Goal: Task Accomplishment & Management: Complete application form

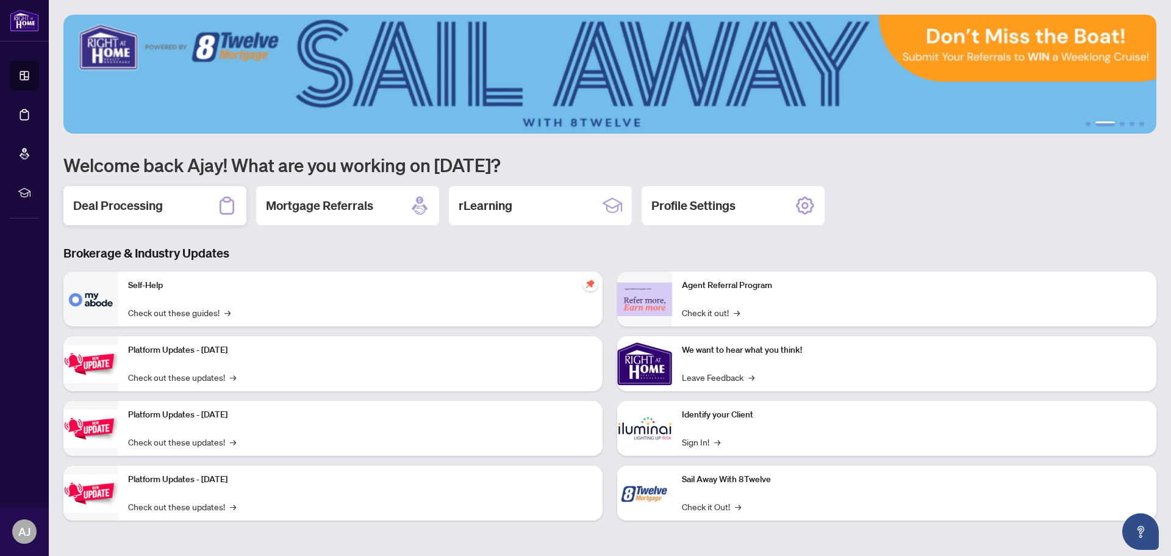
click at [175, 212] on div "Deal Processing" at bounding box center [154, 205] width 183 height 39
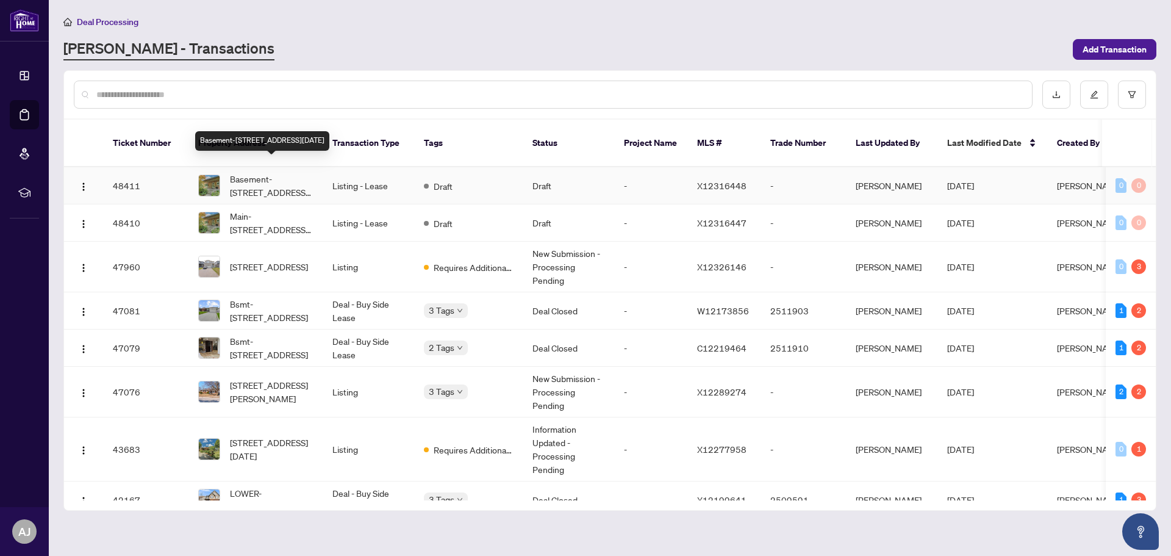
click at [246, 172] on span "Basement-[STREET_ADDRESS][DATE]" at bounding box center [271, 185] width 83 height 27
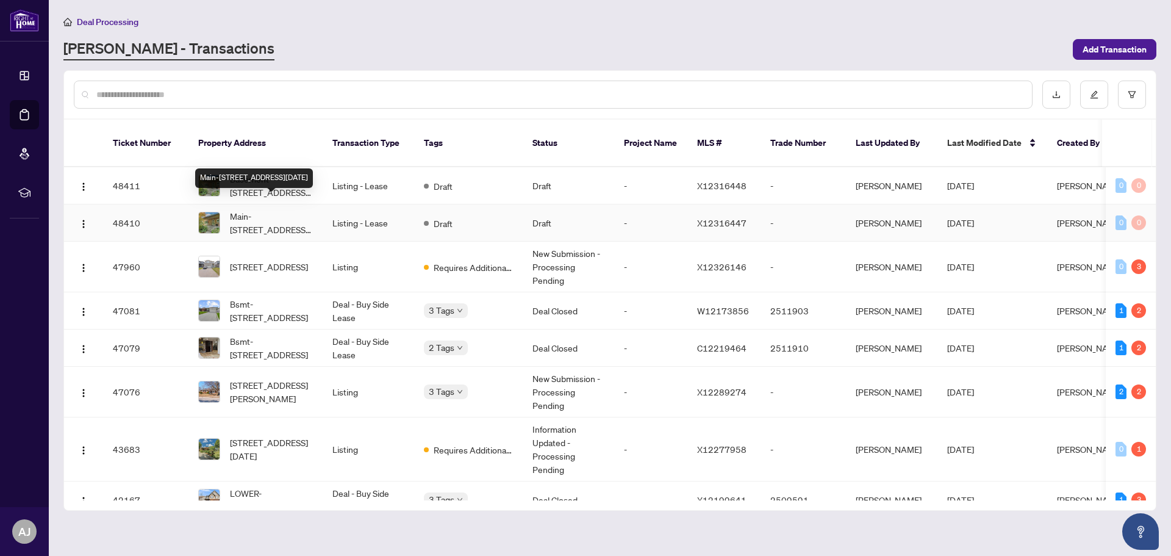
click at [257, 212] on span "Main-[STREET_ADDRESS][DATE]" at bounding box center [271, 222] width 83 height 27
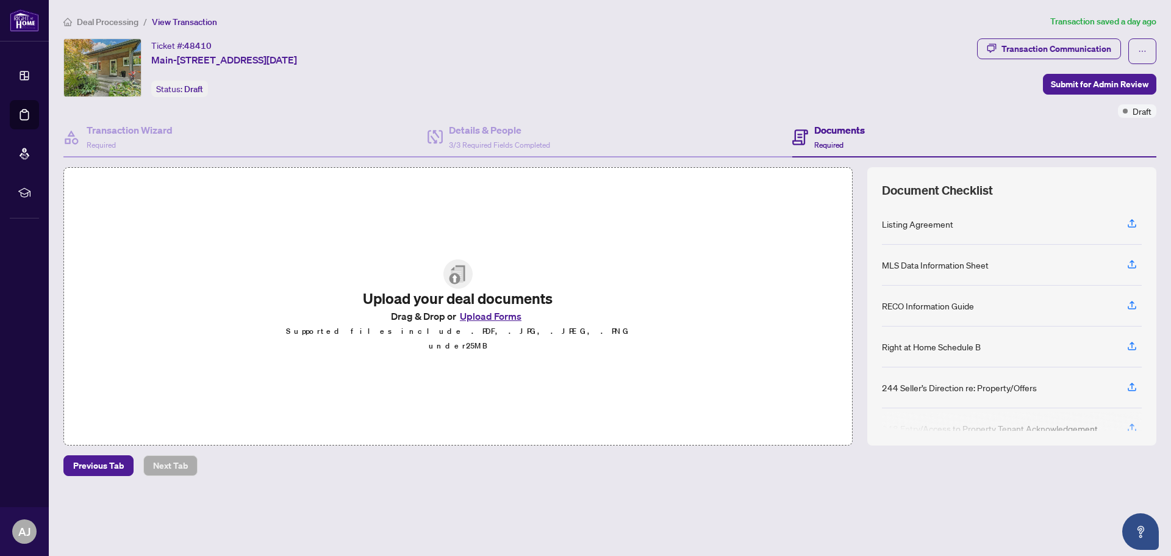
click at [489, 324] on button "Upload Forms" at bounding box center [490, 316] width 69 height 16
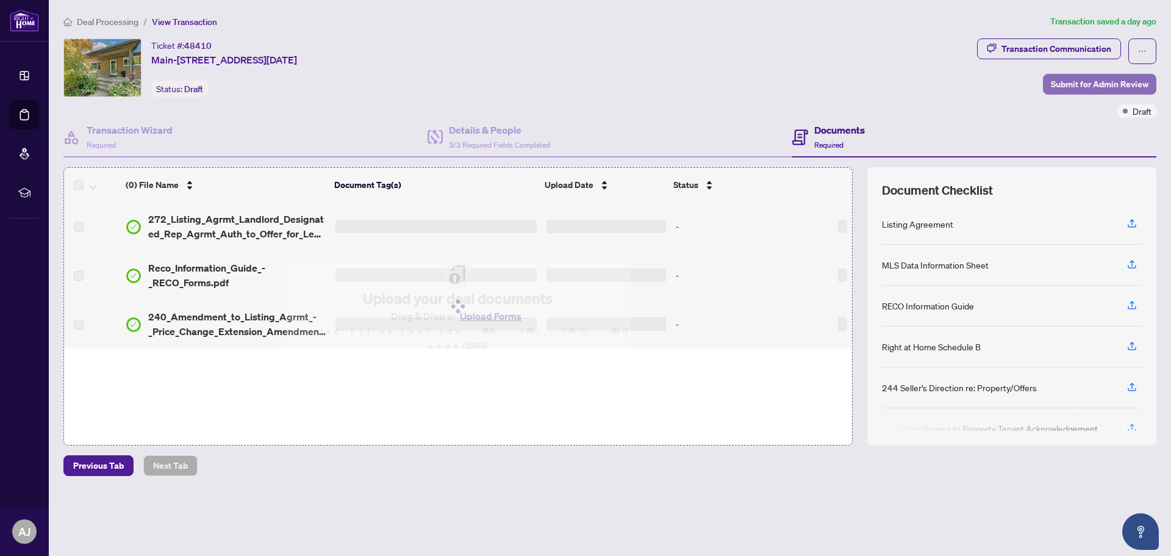
click at [1082, 81] on span "Submit for Admin Review" at bounding box center [1100, 84] width 98 height 20
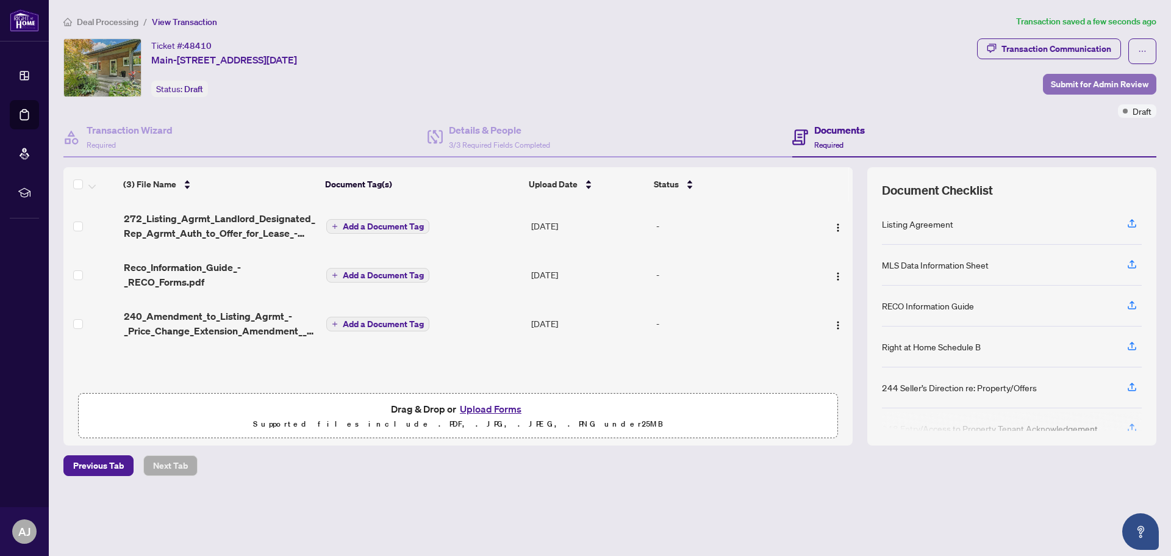
click at [1055, 84] on span "Submit for Admin Review" at bounding box center [1100, 84] width 98 height 20
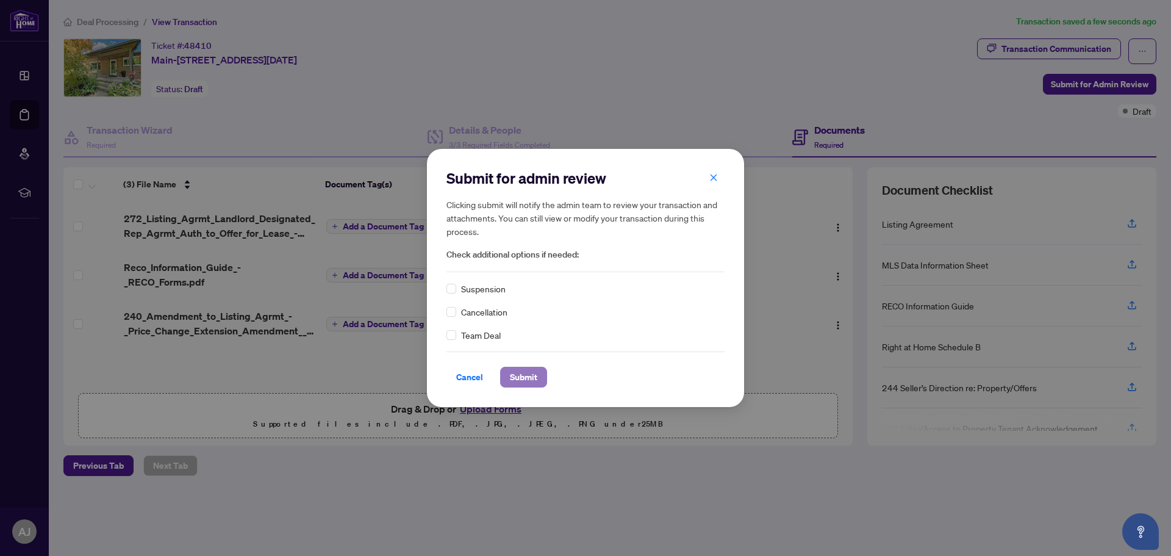
click at [521, 373] on span "Submit" at bounding box center [523, 377] width 27 height 20
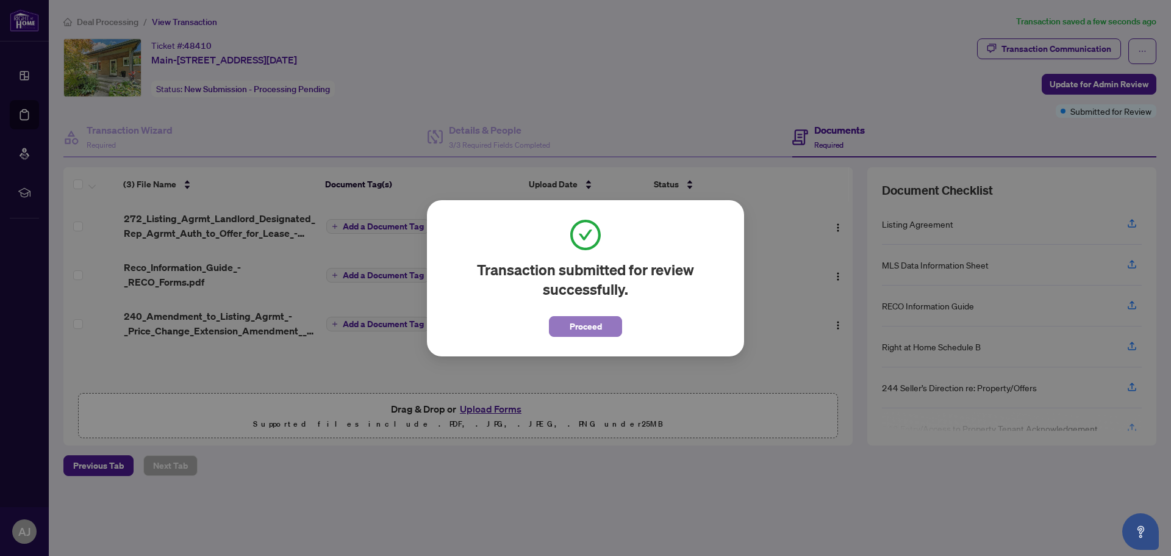
click at [575, 325] on span "Proceed" at bounding box center [586, 327] width 32 height 20
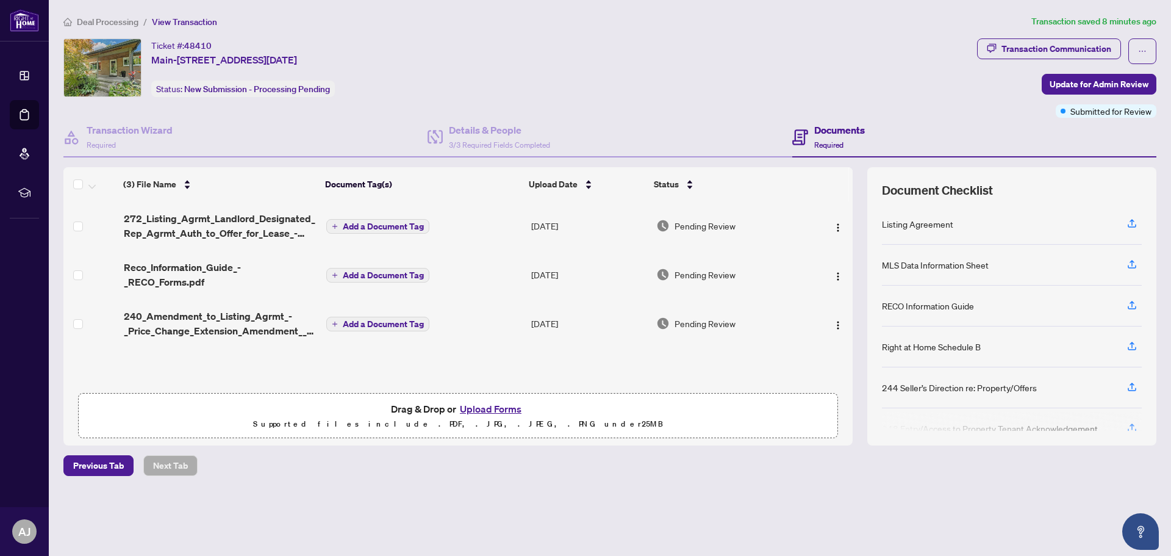
click at [104, 19] on span "Deal Processing" at bounding box center [108, 21] width 62 height 11
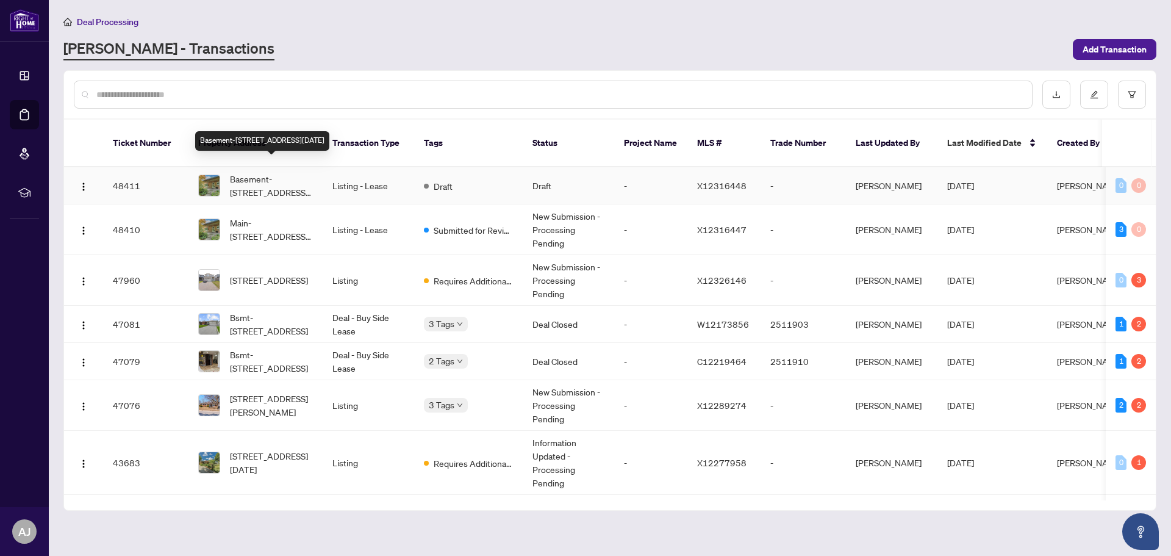
click at [252, 172] on span "Basement-[STREET_ADDRESS][DATE]" at bounding box center [271, 185] width 83 height 27
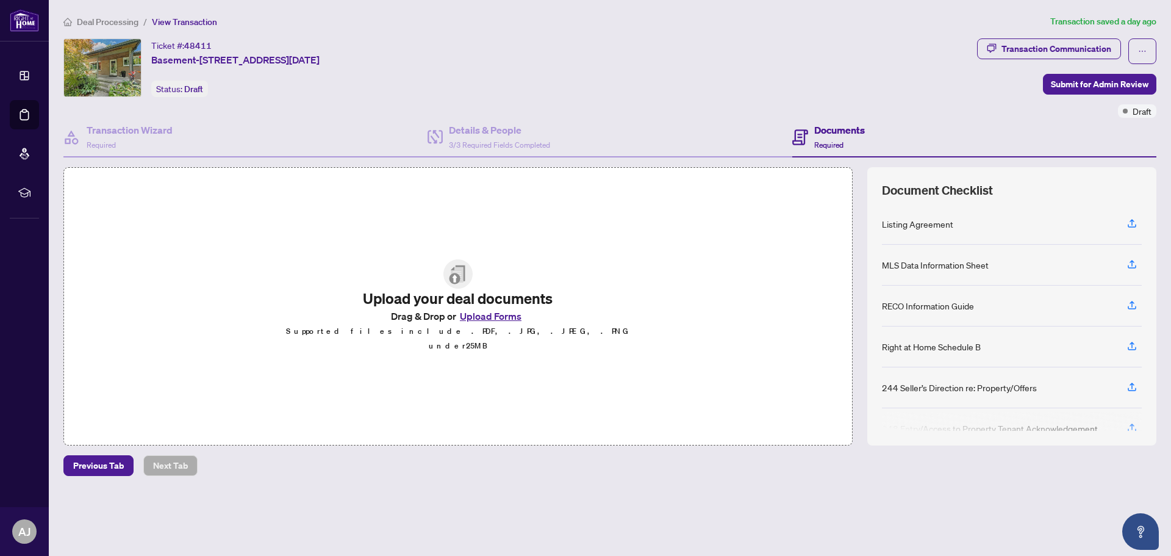
click at [508, 324] on button "Upload Forms" at bounding box center [490, 316] width 69 height 16
click at [477, 318] on button "Upload Forms" at bounding box center [490, 316] width 69 height 16
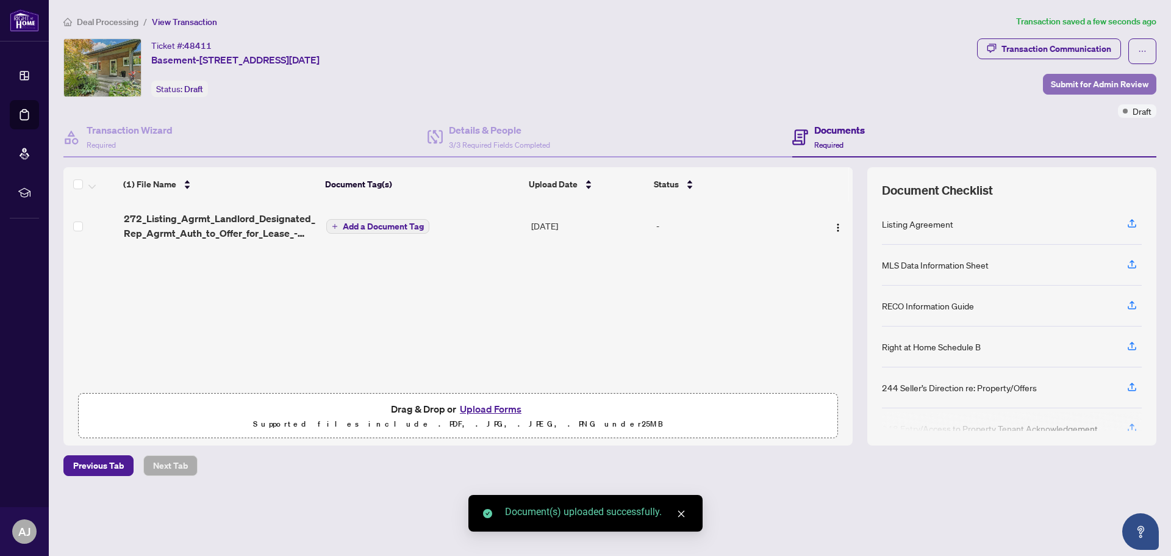
click at [1096, 81] on span "Submit for Admin Review" at bounding box center [1100, 84] width 98 height 20
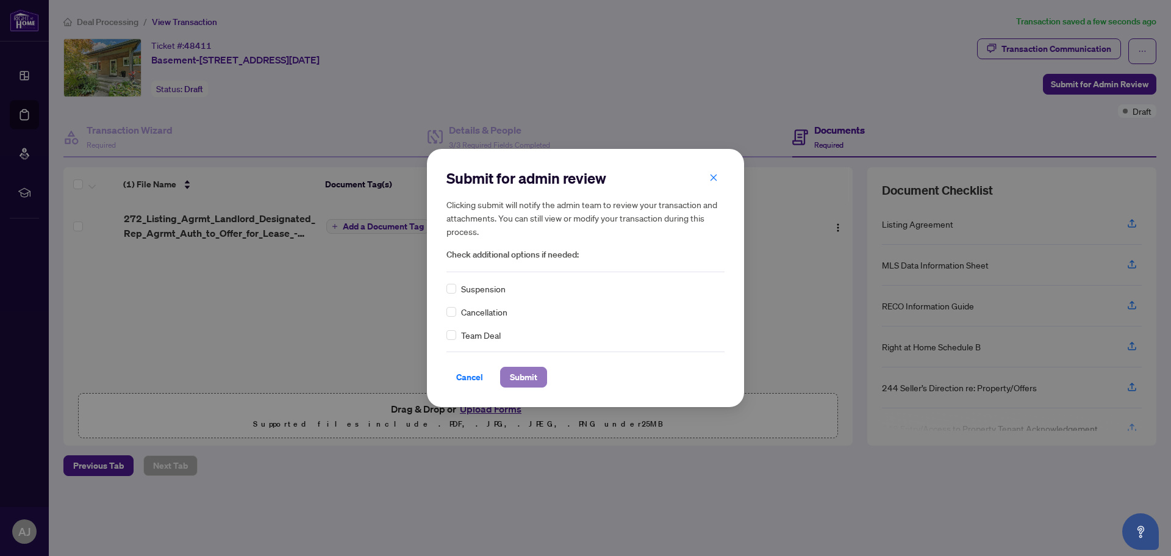
click at [522, 383] on span "Submit" at bounding box center [523, 377] width 27 height 20
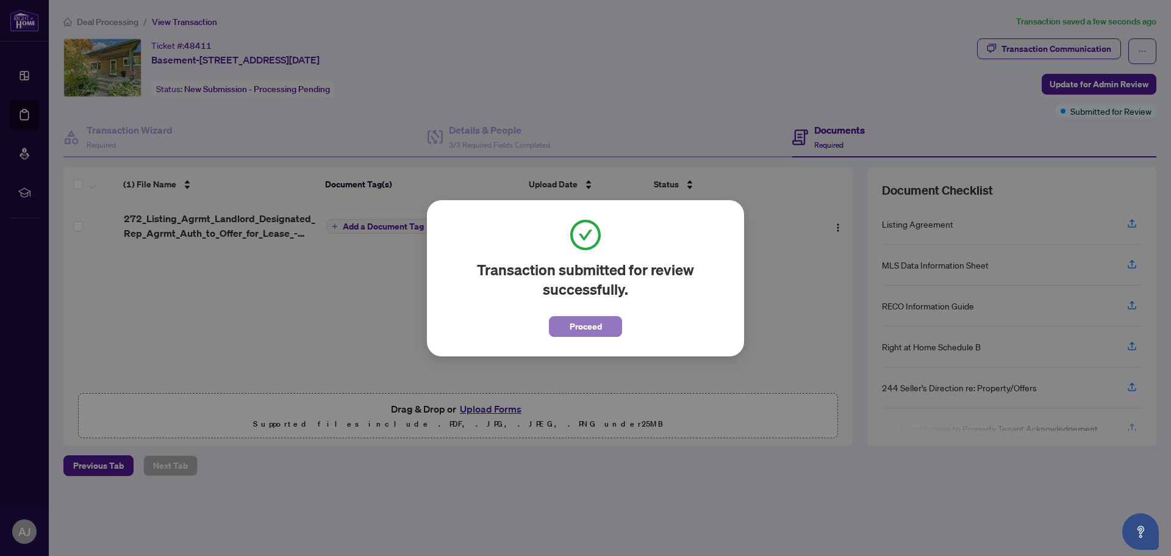
click at [596, 325] on span "Proceed" at bounding box center [586, 327] width 32 height 20
